Goal: Check status: Check status

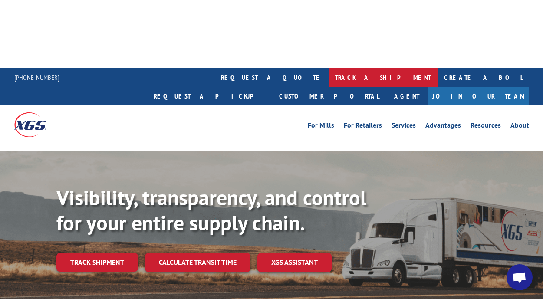
click at [329, 68] on link "track a shipment" at bounding box center [383, 77] width 109 height 19
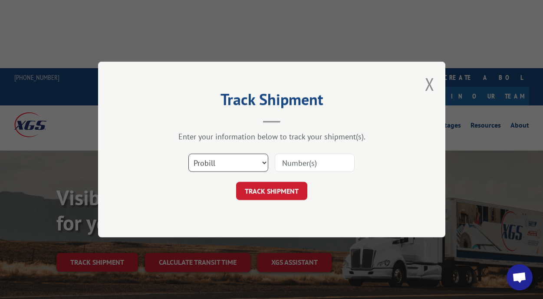
click at [263, 159] on select "Select category... Probill BOL PO" at bounding box center [228, 163] width 80 height 18
select select "bol"
click at [188, 154] on select "Select category... Probill BOL PO" at bounding box center [228, 163] width 80 height 18
click at [289, 162] on input at bounding box center [315, 163] width 80 height 18
paste input "362736"
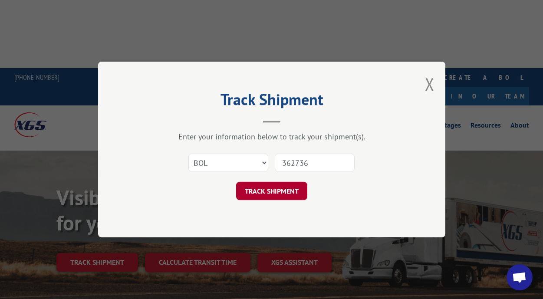
type input "362736"
click at [279, 187] on button "TRACK SHIPMENT" at bounding box center [271, 191] width 71 height 18
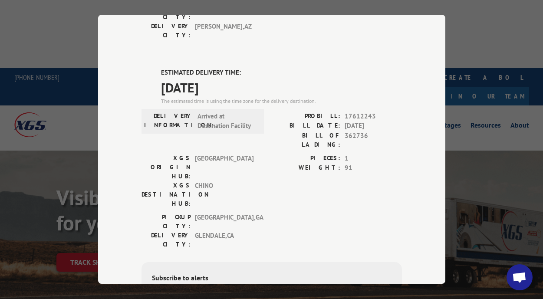
scroll to position [202, 0]
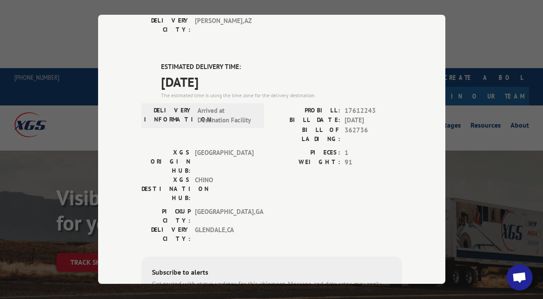
scroll to position [215, 0]
type input "[PHONE_NUMBER]"
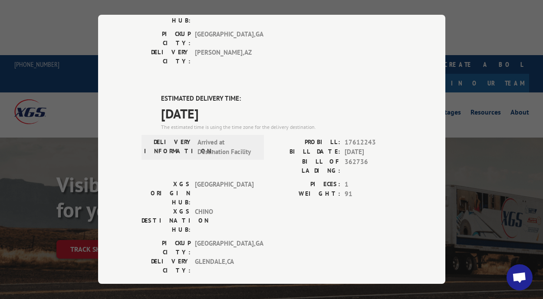
scroll to position [11, 0]
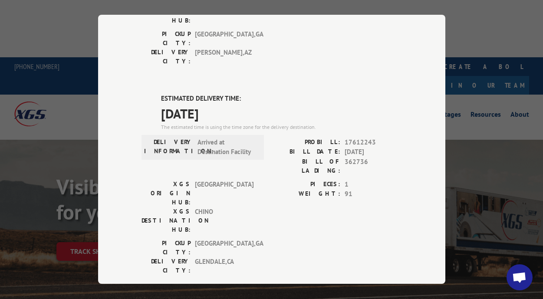
click at [475, 241] on div "Track Shipment DELIVERED DELIVERY INFORMATION: PROBILL: 6751755 BILL DATE: [DAT…" at bounding box center [271, 149] width 543 height 299
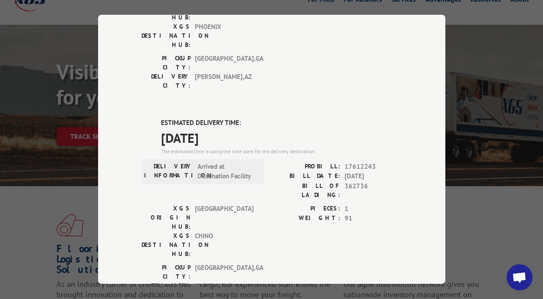
scroll to position [0, 0]
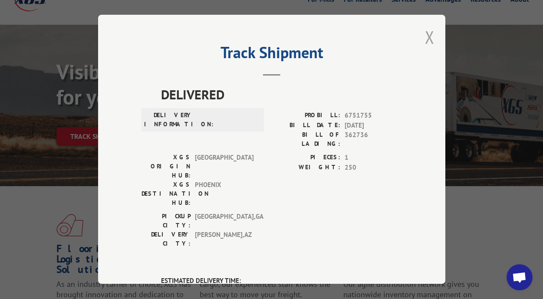
click at [432, 35] on button "Close modal" at bounding box center [430, 37] width 10 height 23
